Goal: Find specific page/section: Find specific page/section

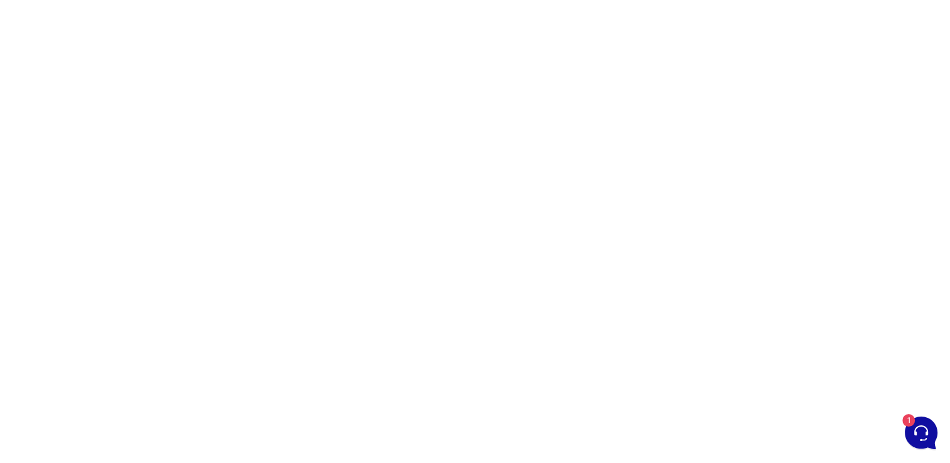
scroll to position [139, 0]
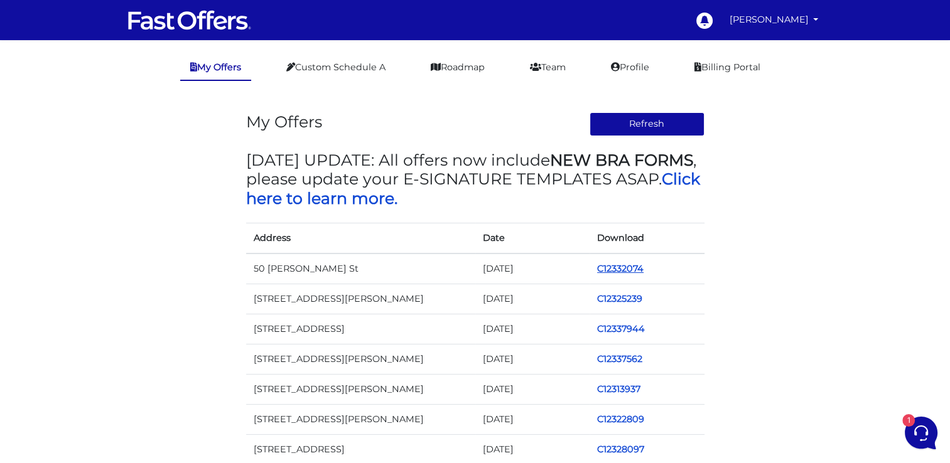
click at [619, 267] on link "C12332074" at bounding box center [620, 268] width 46 height 11
